Goal: Communication & Community: Share content

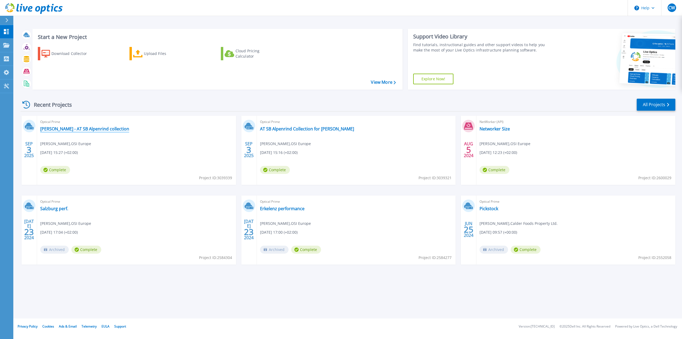
click at [74, 129] on link "[PERSON_NAME] - AT SB Alpenrind collection" at bounding box center [84, 128] width 89 height 5
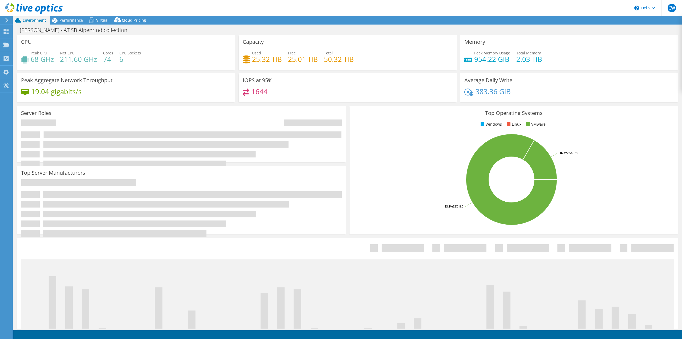
select select "USD"
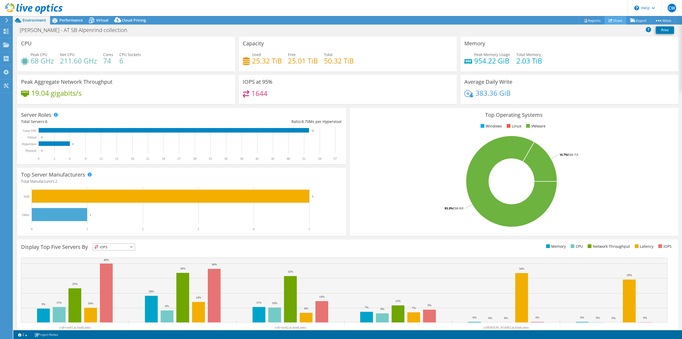
click at [620, 20] on link "Share" at bounding box center [615, 20] width 22 height 8
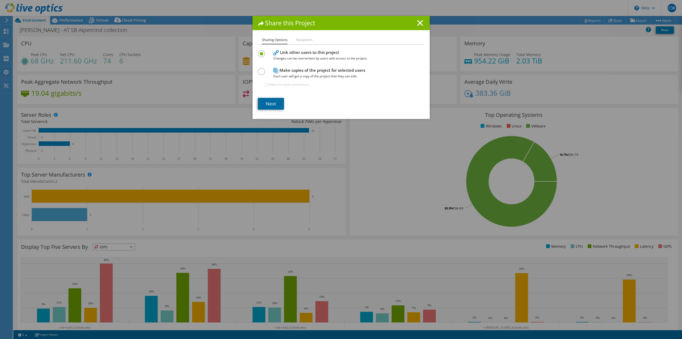
click at [272, 101] on link "Next" at bounding box center [271, 104] width 26 height 12
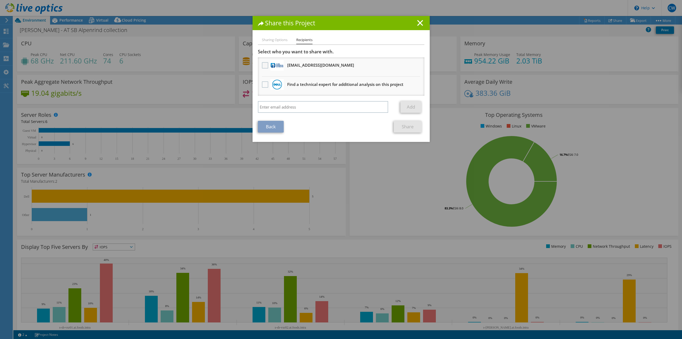
click at [262, 64] on label at bounding box center [266, 65] width 8 height 6
click at [0, 0] on input "checkbox" at bounding box center [0, 0] width 0 height 0
click at [277, 109] on input "search" at bounding box center [323, 107] width 131 height 12
click at [276, 105] on input "search" at bounding box center [323, 107] width 131 height 12
paste input "[EMAIL_ADDRESS][DOMAIN_NAME]"
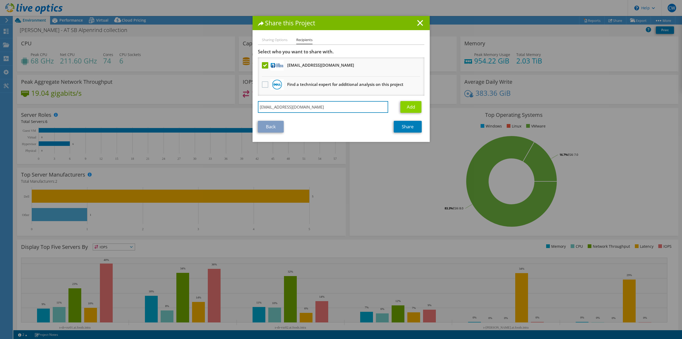
type input "[EMAIL_ADDRESS][DOMAIN_NAME]"
click at [409, 111] on link "Add" at bounding box center [410, 107] width 21 height 12
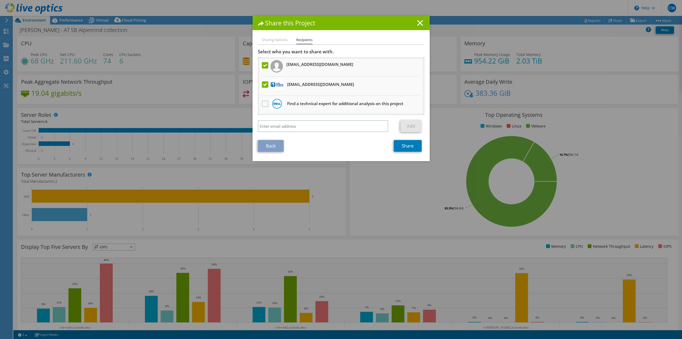
click at [274, 38] on li "Sharing Options" at bounding box center [275, 40] width 26 height 7
click at [301, 38] on li "Recipients" at bounding box center [304, 41] width 16 height 8
click at [402, 148] on link "Share" at bounding box center [408, 146] width 28 height 12
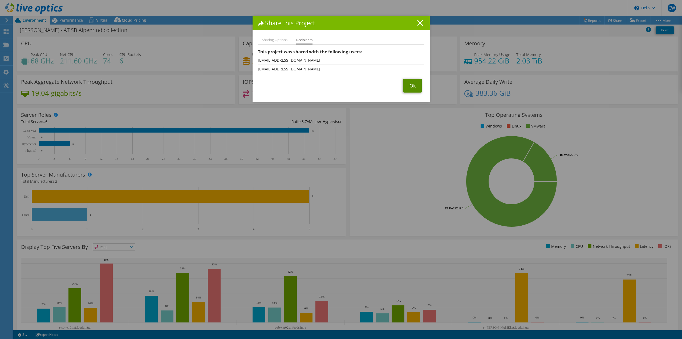
click at [414, 87] on link "Ok" at bounding box center [412, 86] width 18 height 14
